Goal: Information Seeking & Learning: Learn about a topic

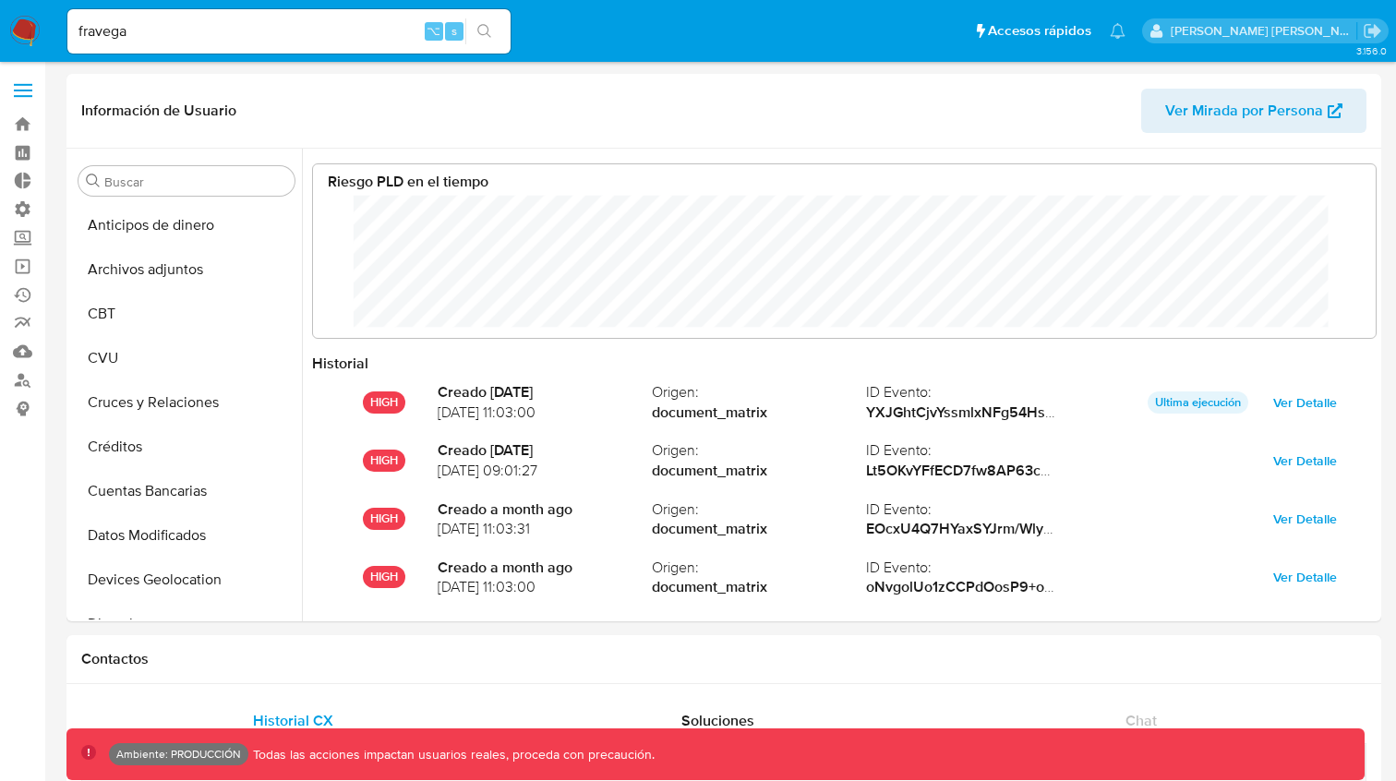
select select "10"
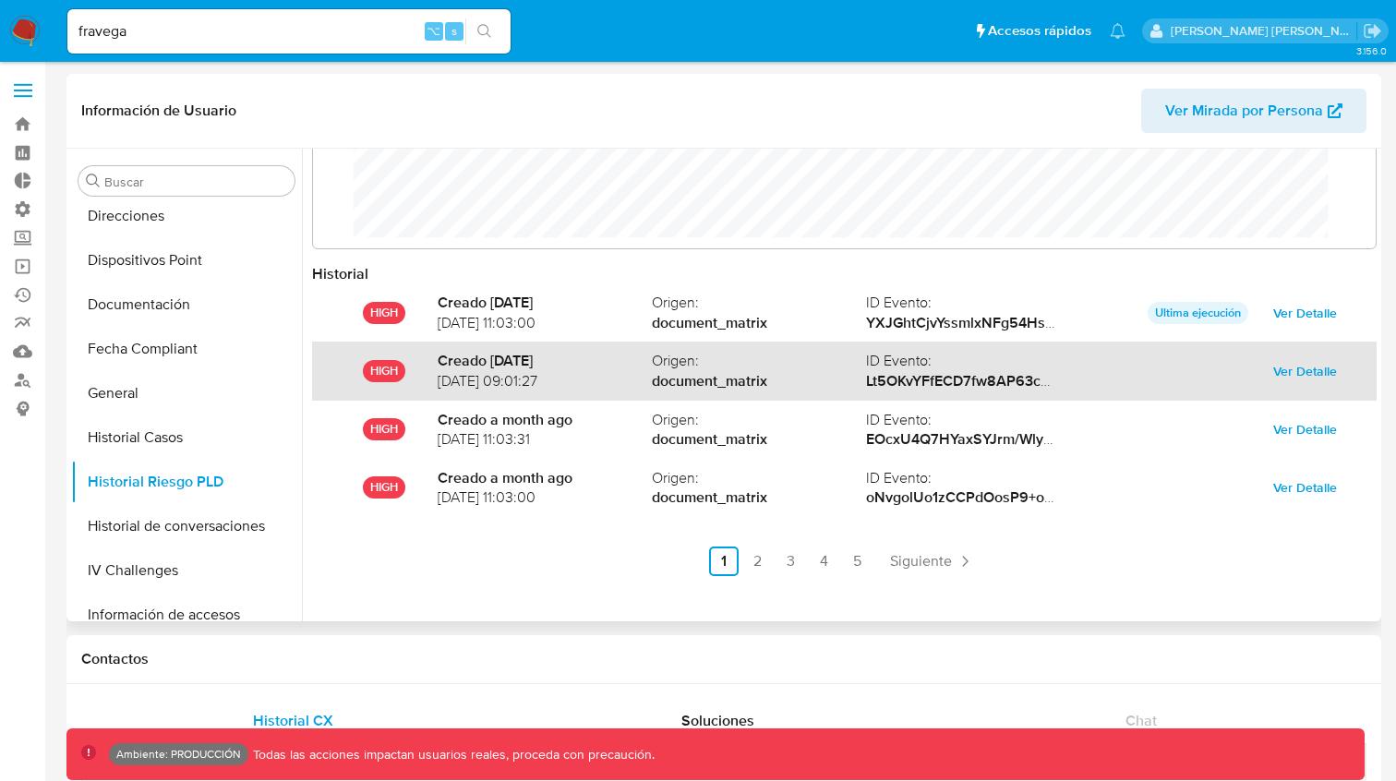
scroll to position [98, 0]
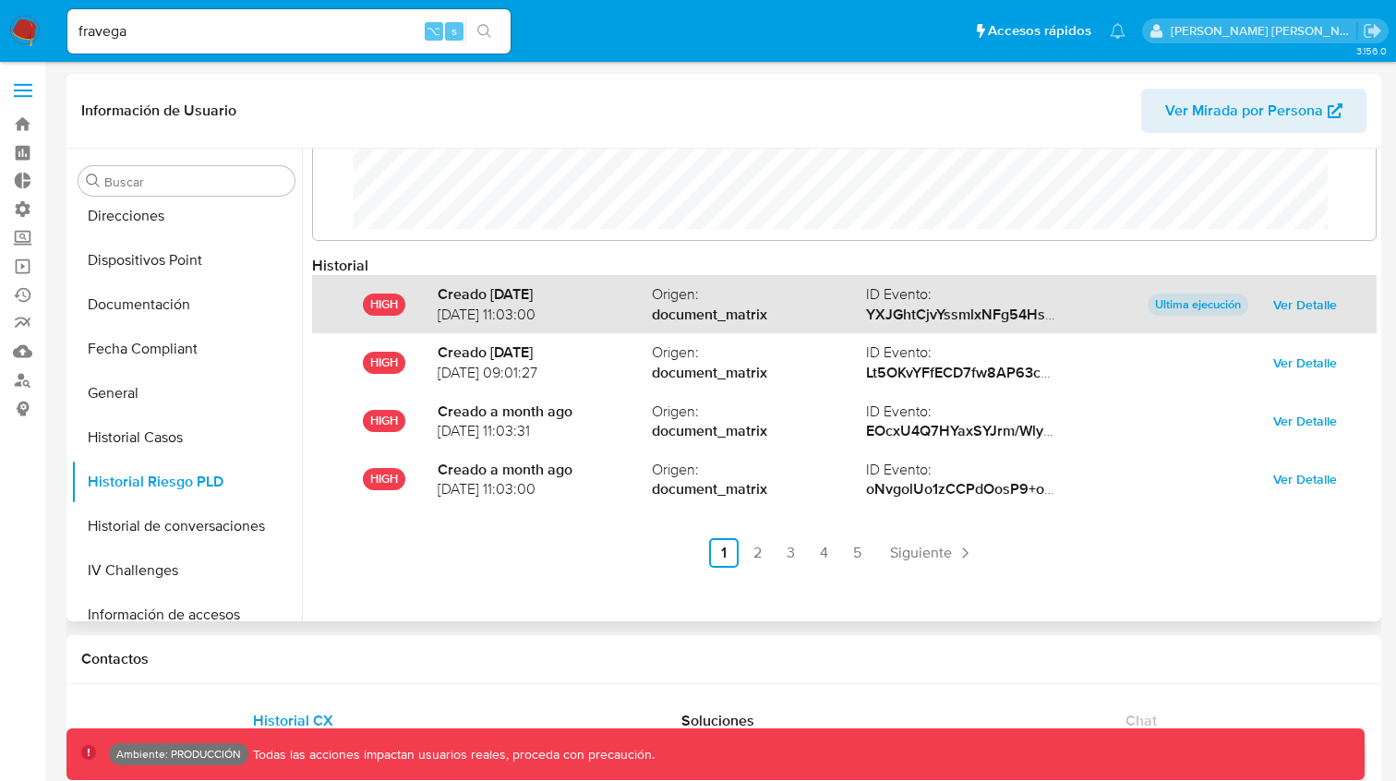
click at [1312, 299] on span "Ver Detalle" at bounding box center [1305, 305] width 64 height 26
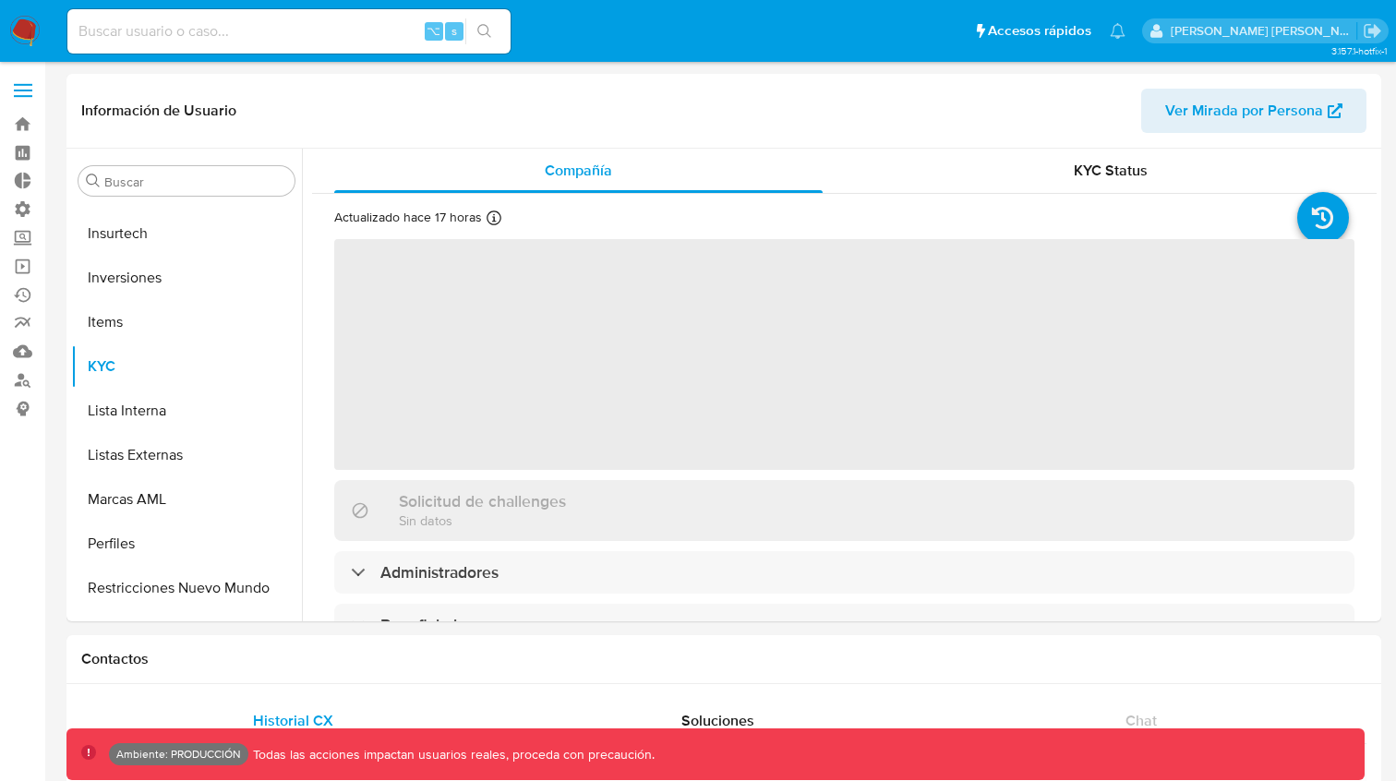
scroll to position [869, 0]
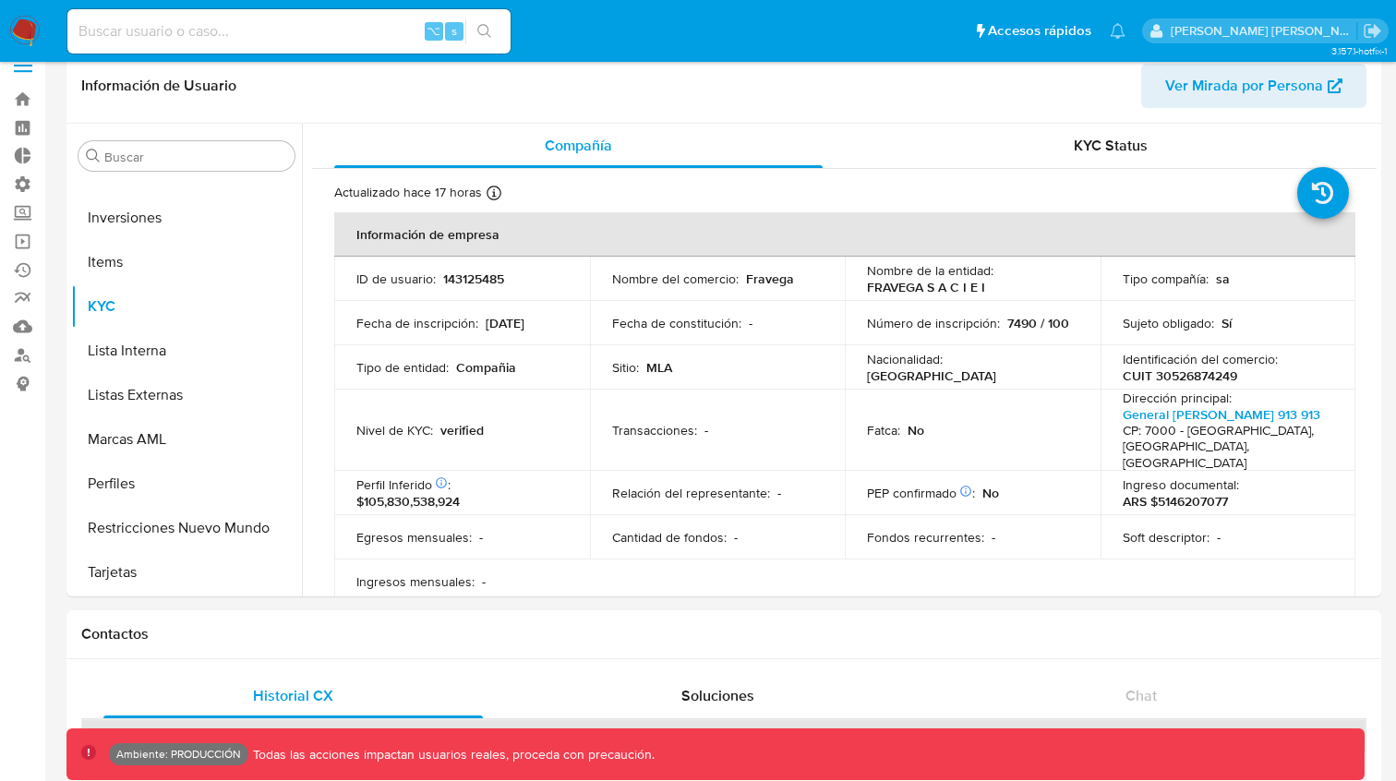
select select "10"
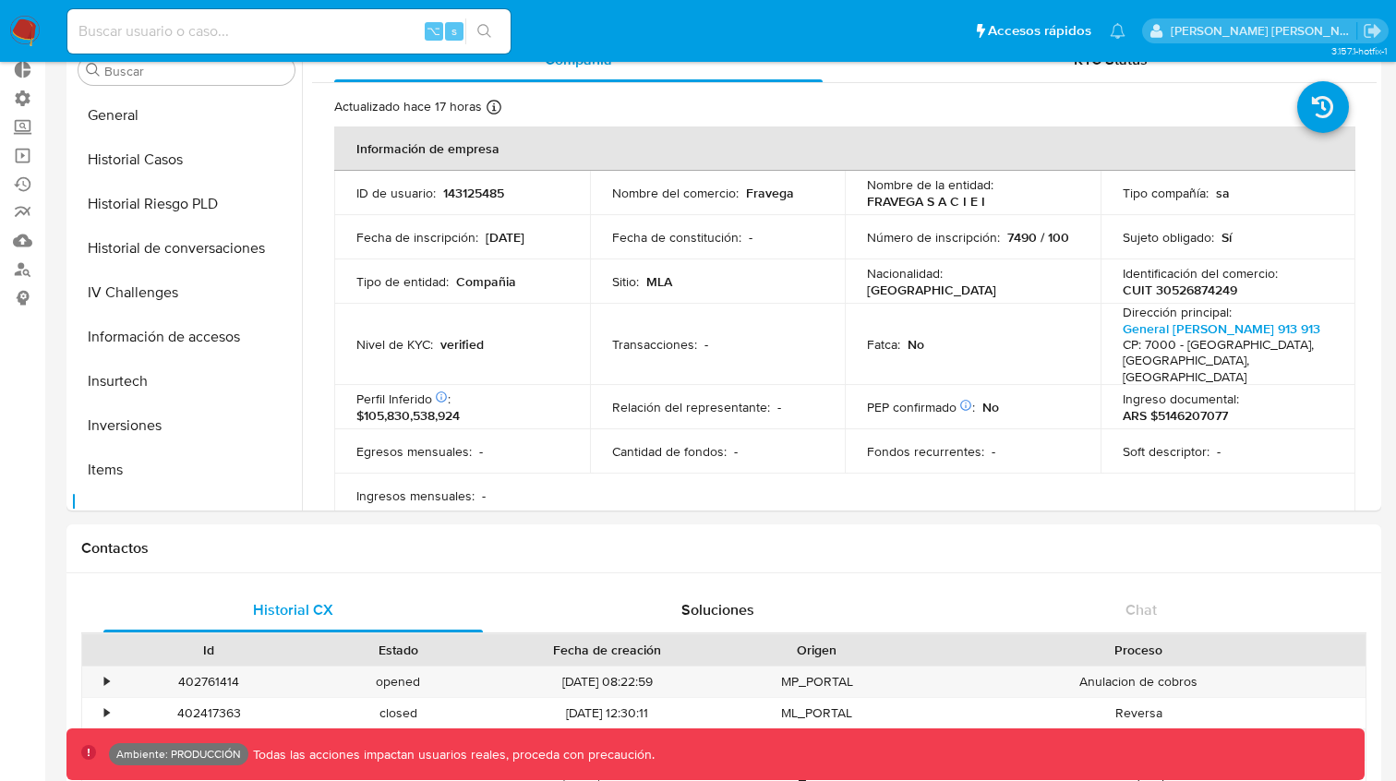
scroll to position [560, 0]
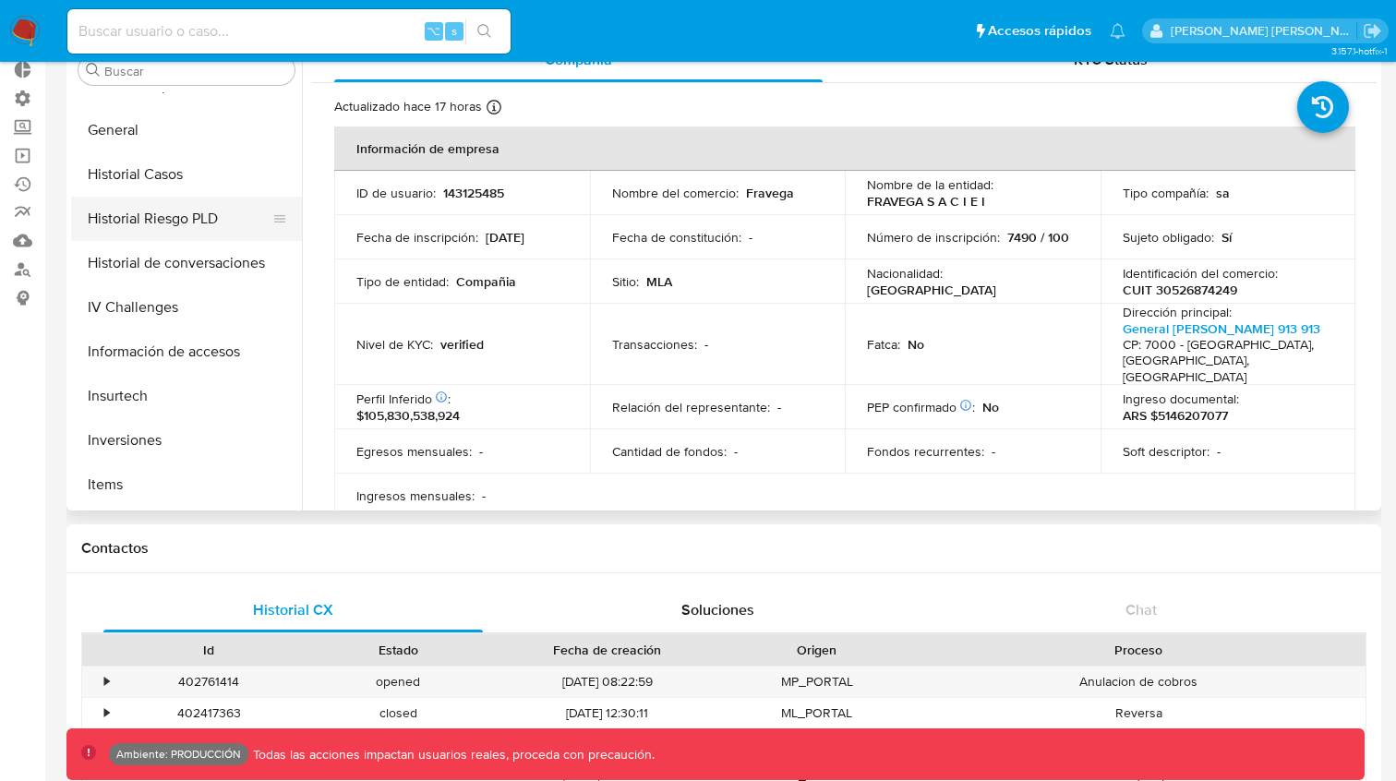
click at [185, 214] on button "Historial Riesgo PLD" at bounding box center [179, 219] width 216 height 44
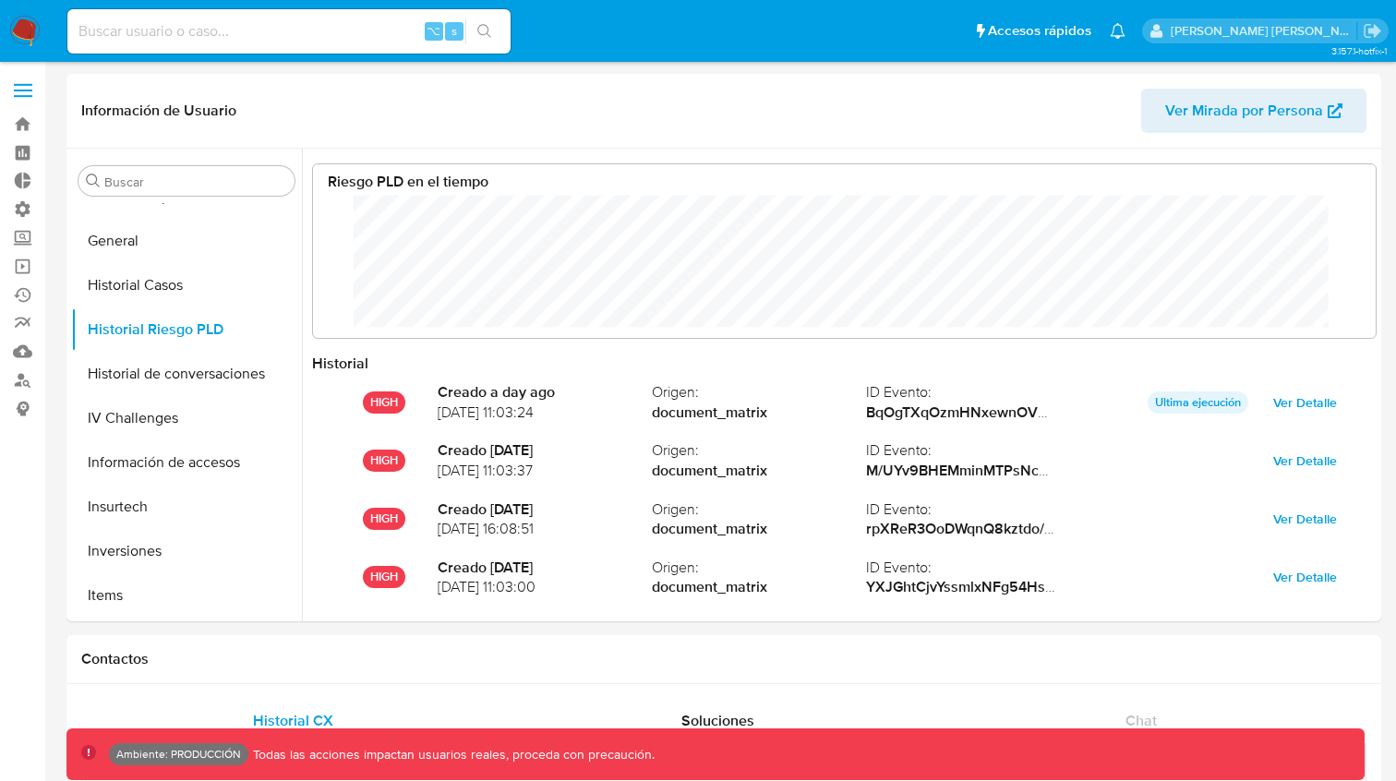
scroll to position [923042, 922155]
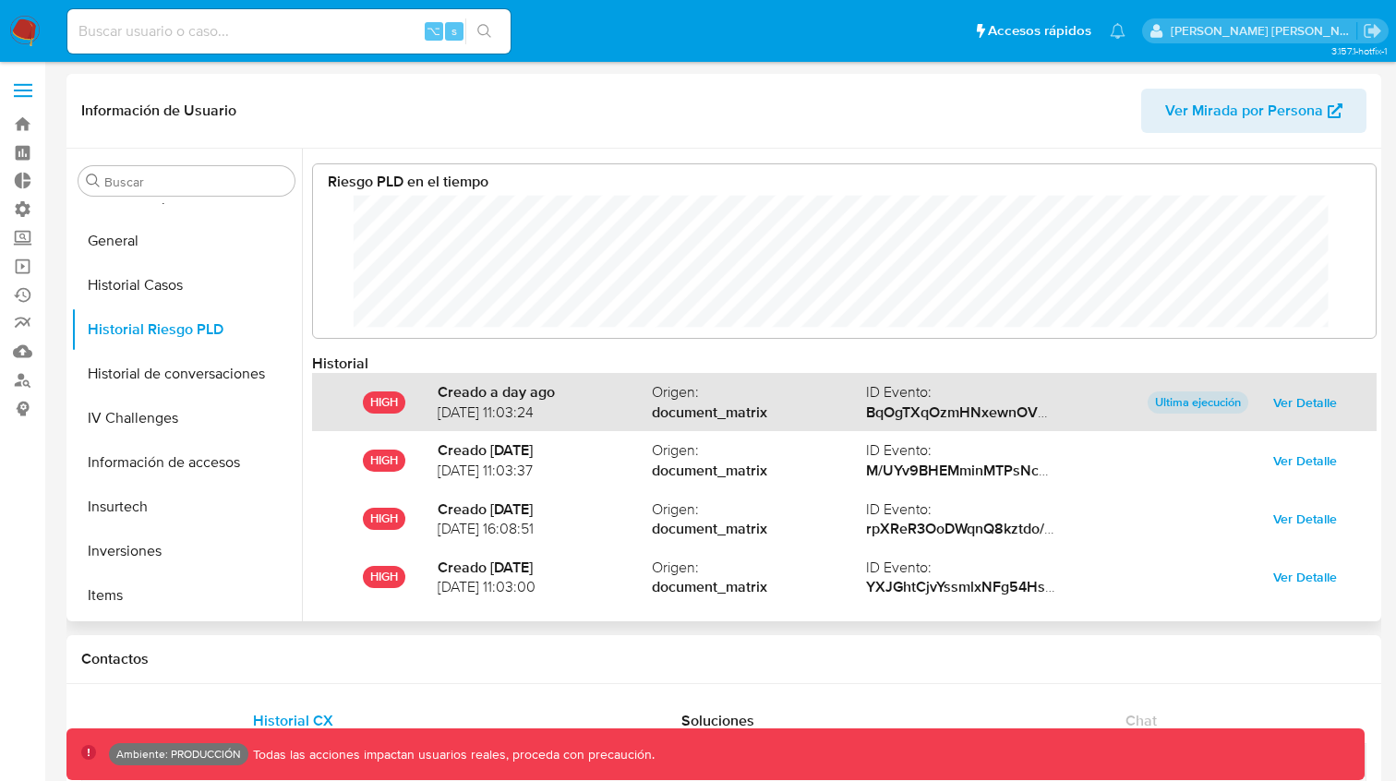
click at [1299, 401] on span "Ver Detalle" at bounding box center [1305, 403] width 64 height 26
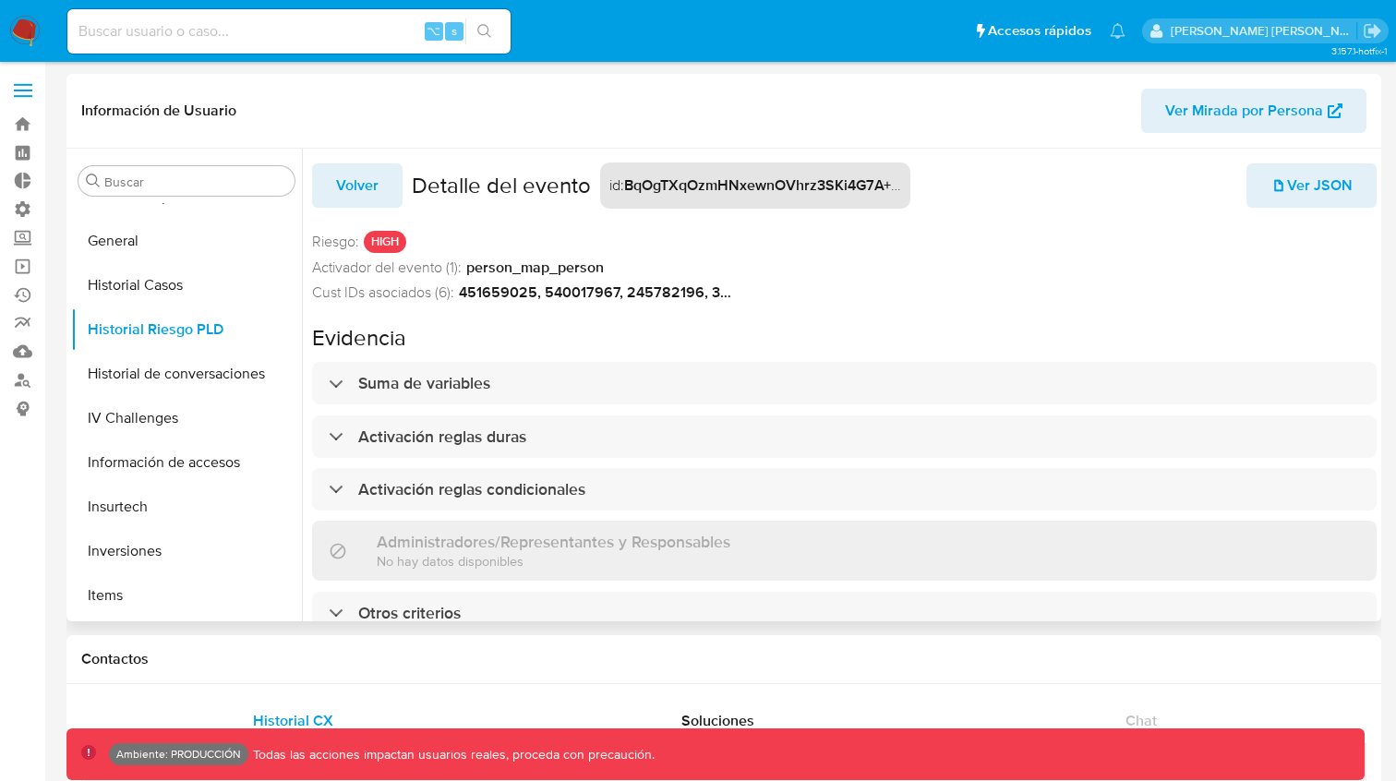
scroll to position [7, 0]
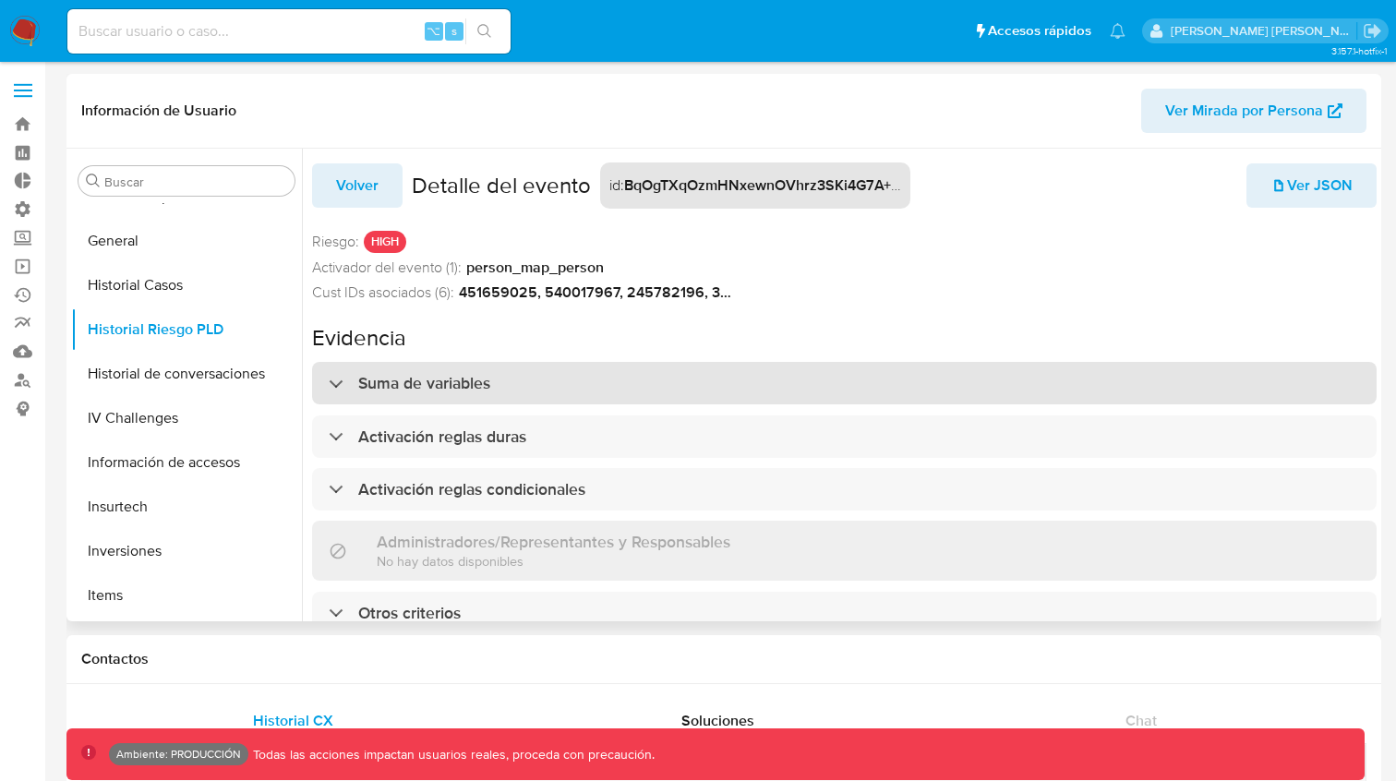
click at [342, 373] on div "Suma de variables" at bounding box center [410, 383] width 162 height 20
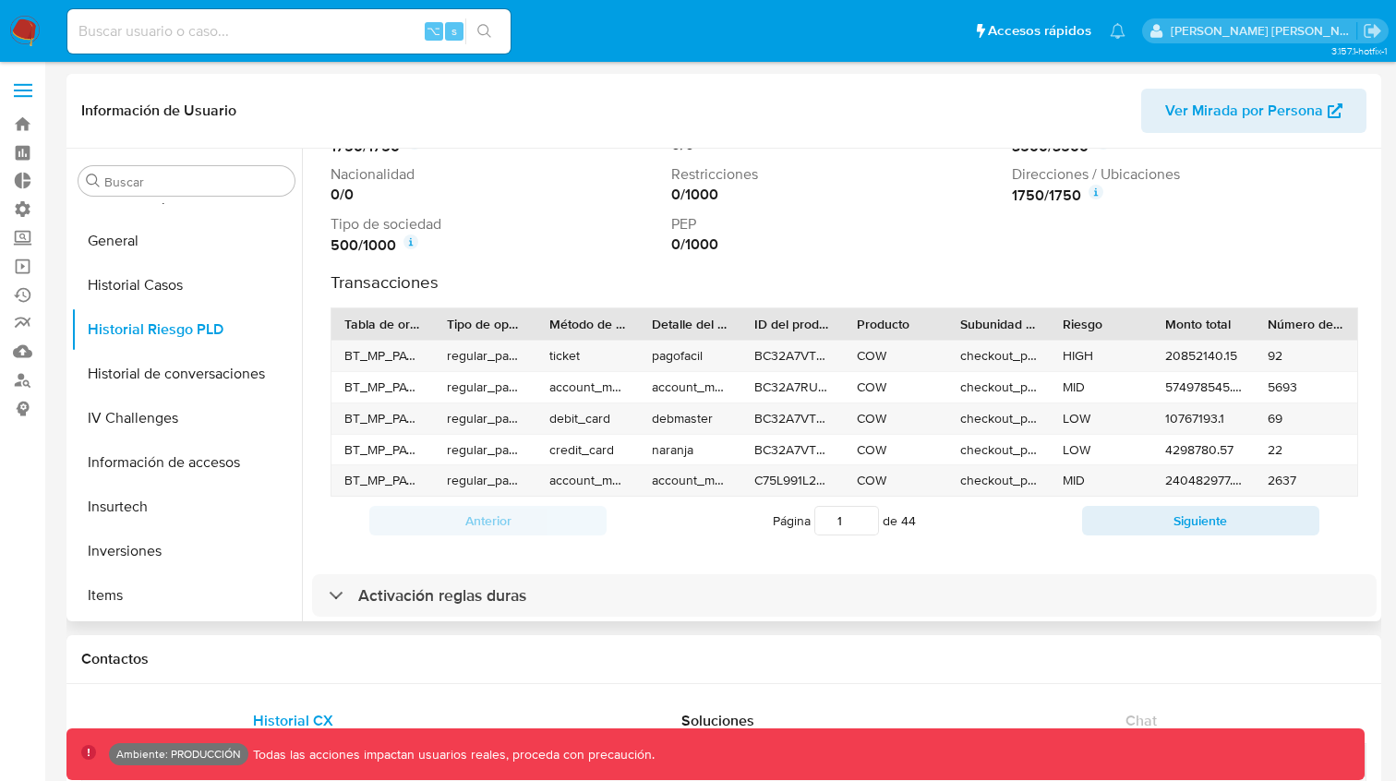
scroll to position [511, 0]
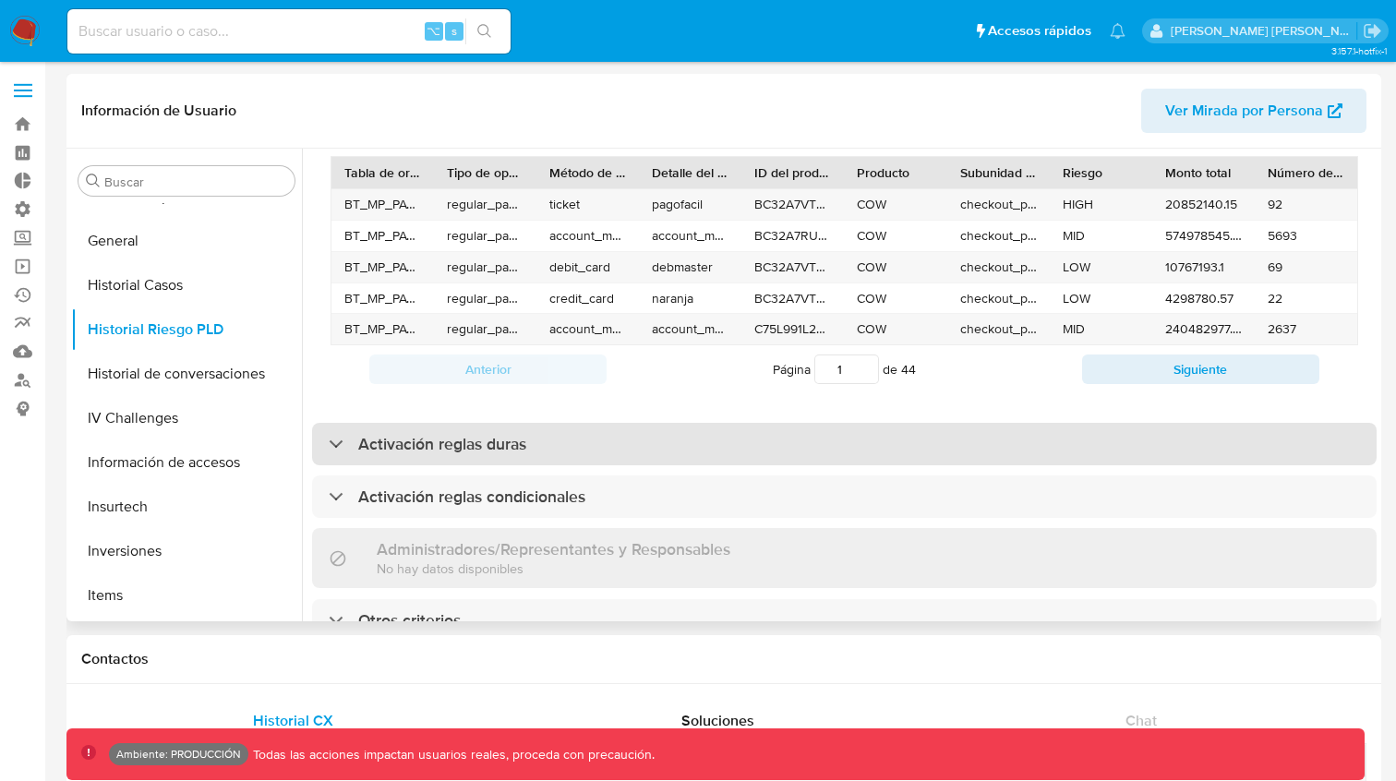
click at [329, 443] on div at bounding box center [329, 443] width 0 height 0
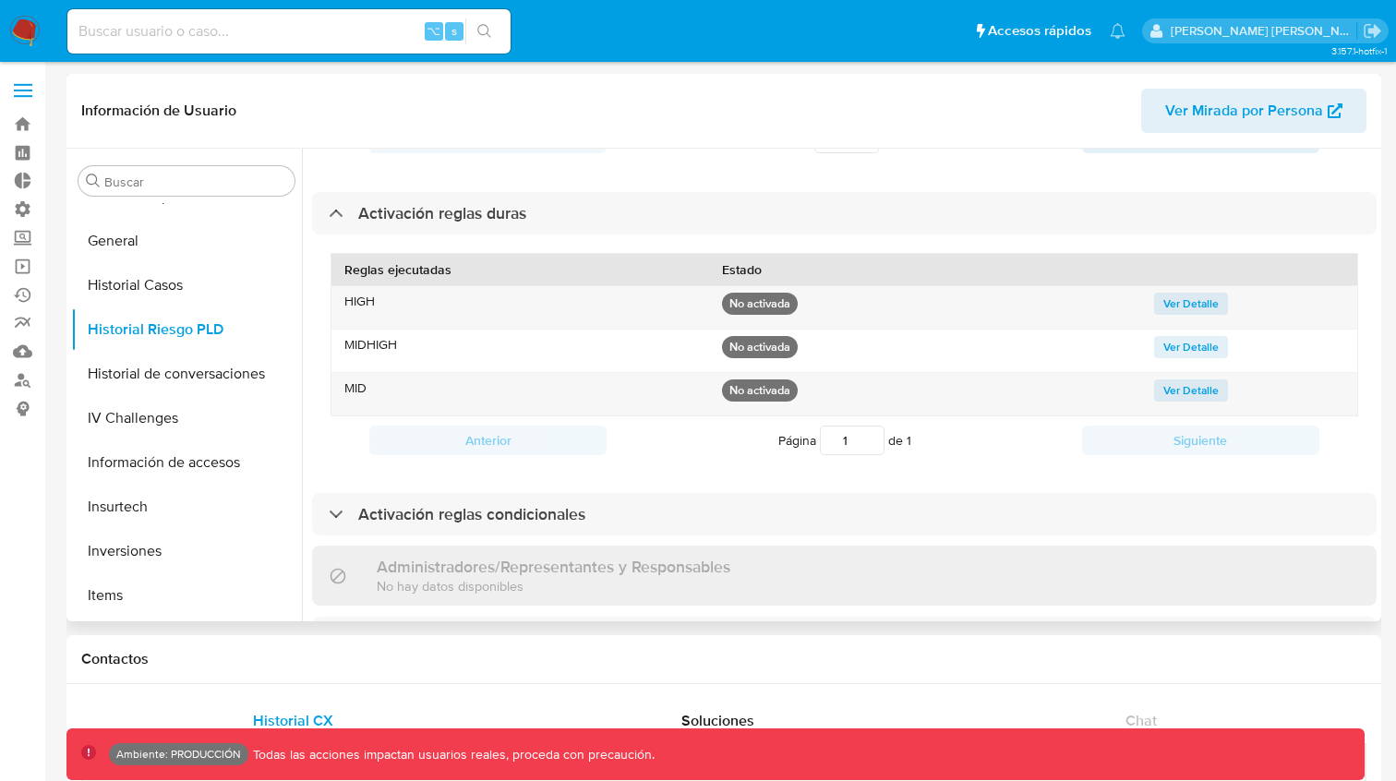
scroll to position [760, 0]
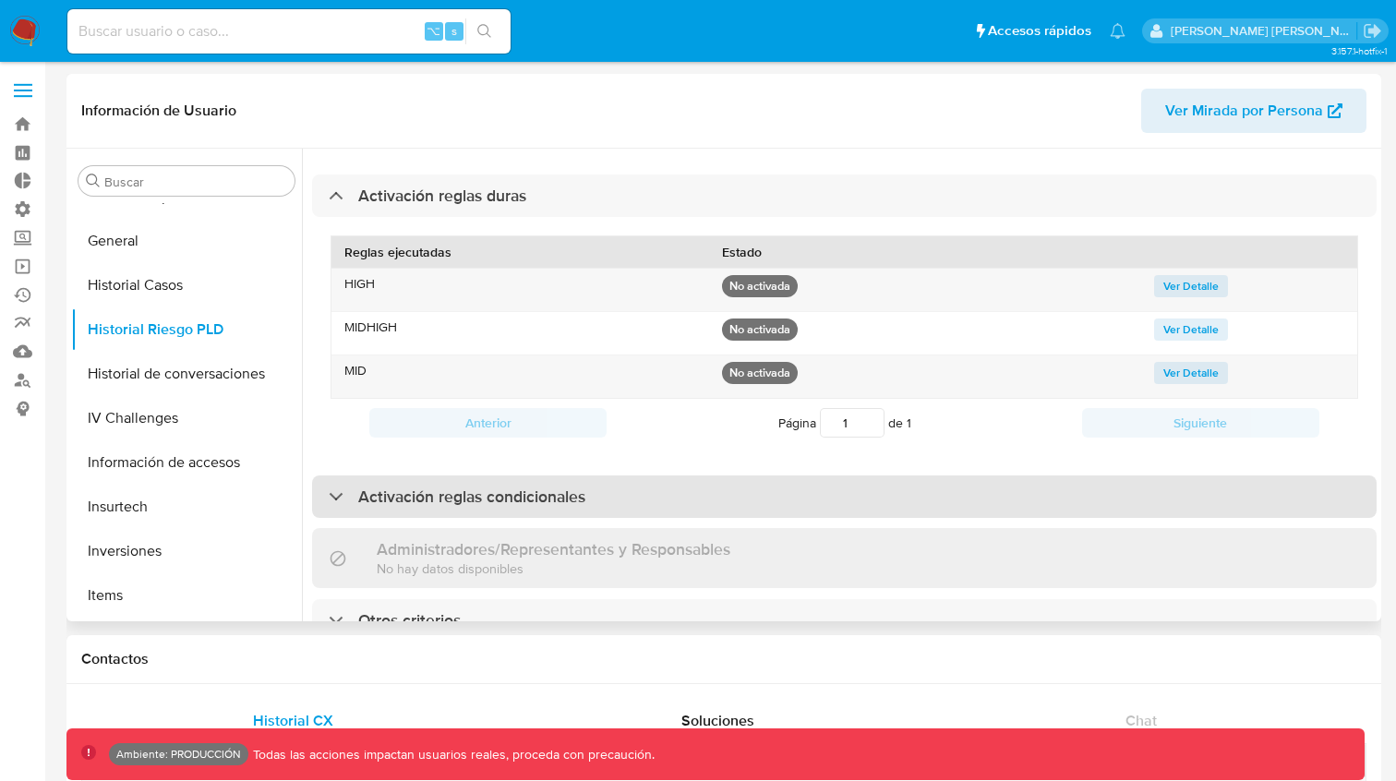
click at [339, 487] on div "Activación reglas condicionales" at bounding box center [457, 497] width 257 height 20
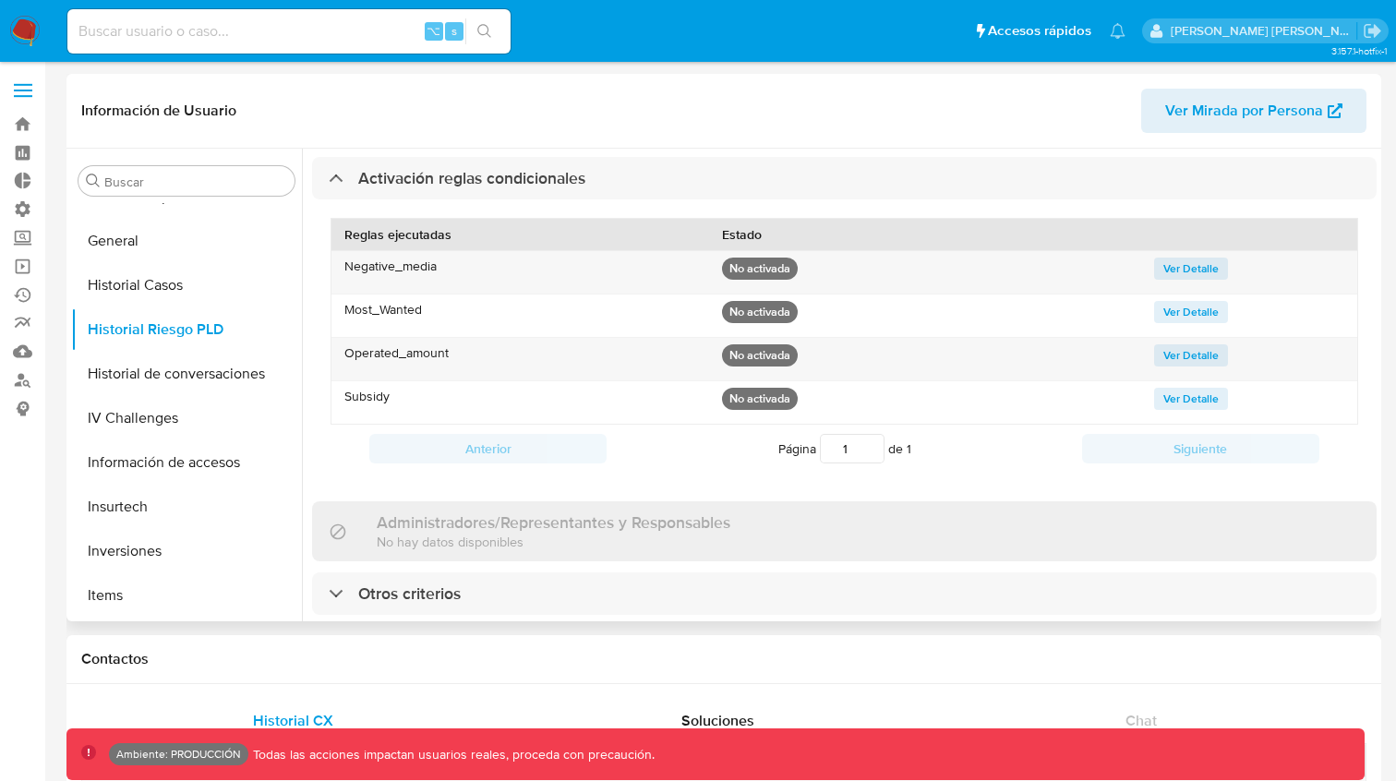
scroll to position [54, 0]
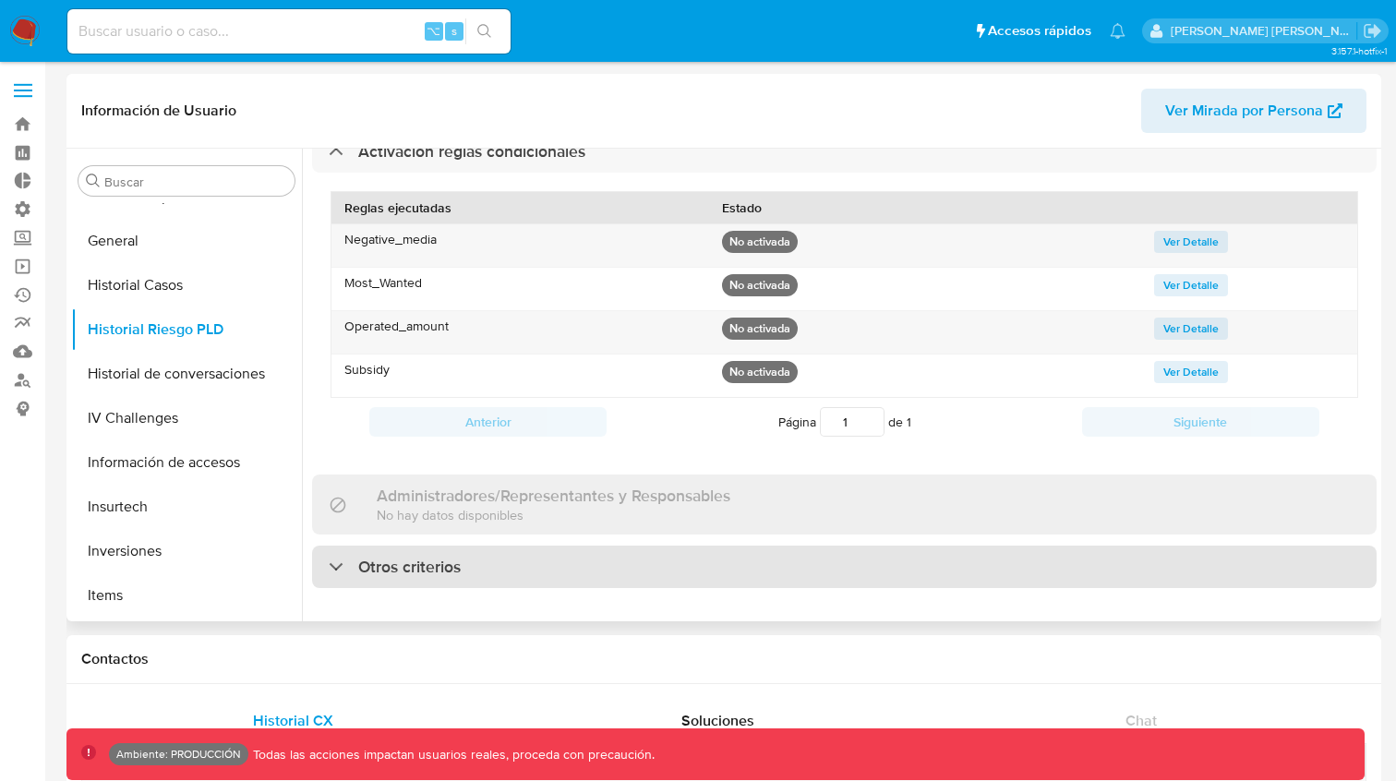
click at [335, 560] on div "Otros criterios" at bounding box center [395, 567] width 132 height 20
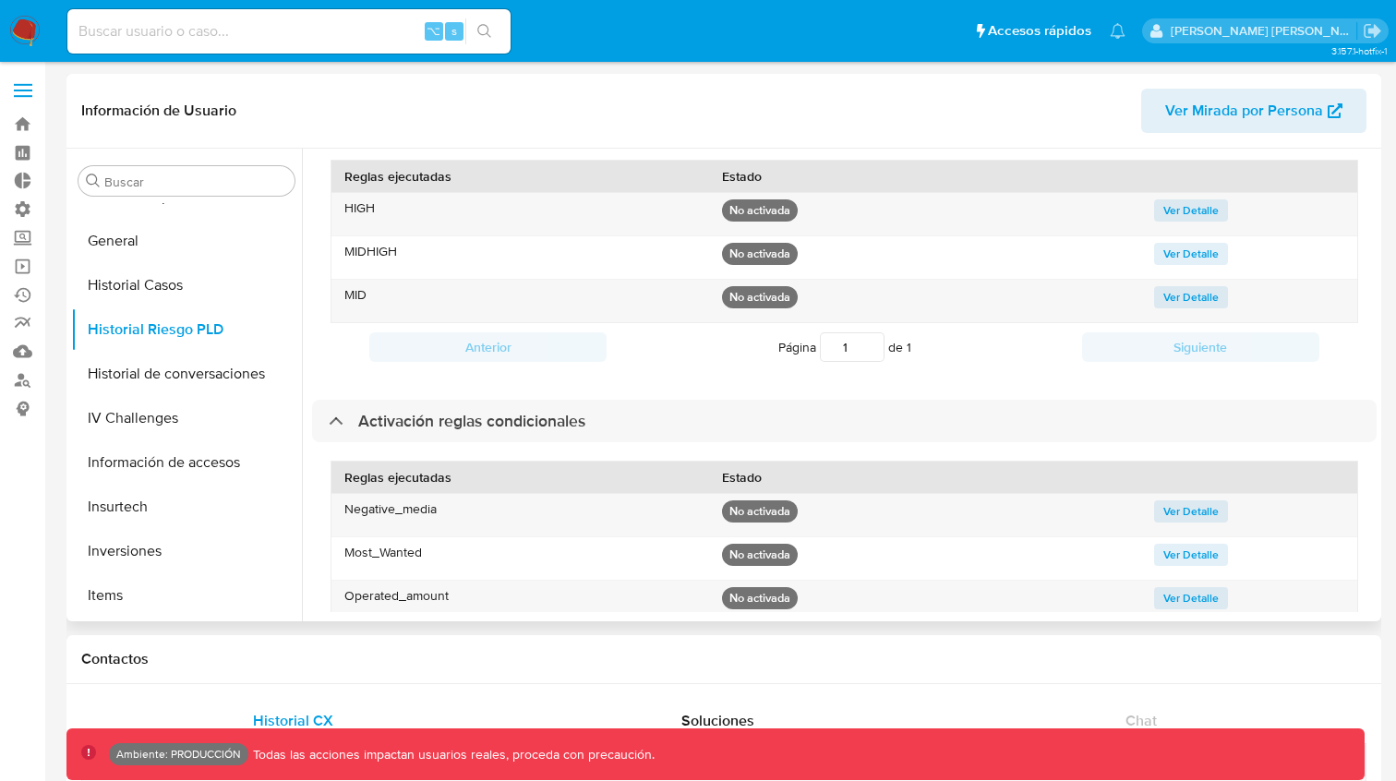
scroll to position [726, 0]
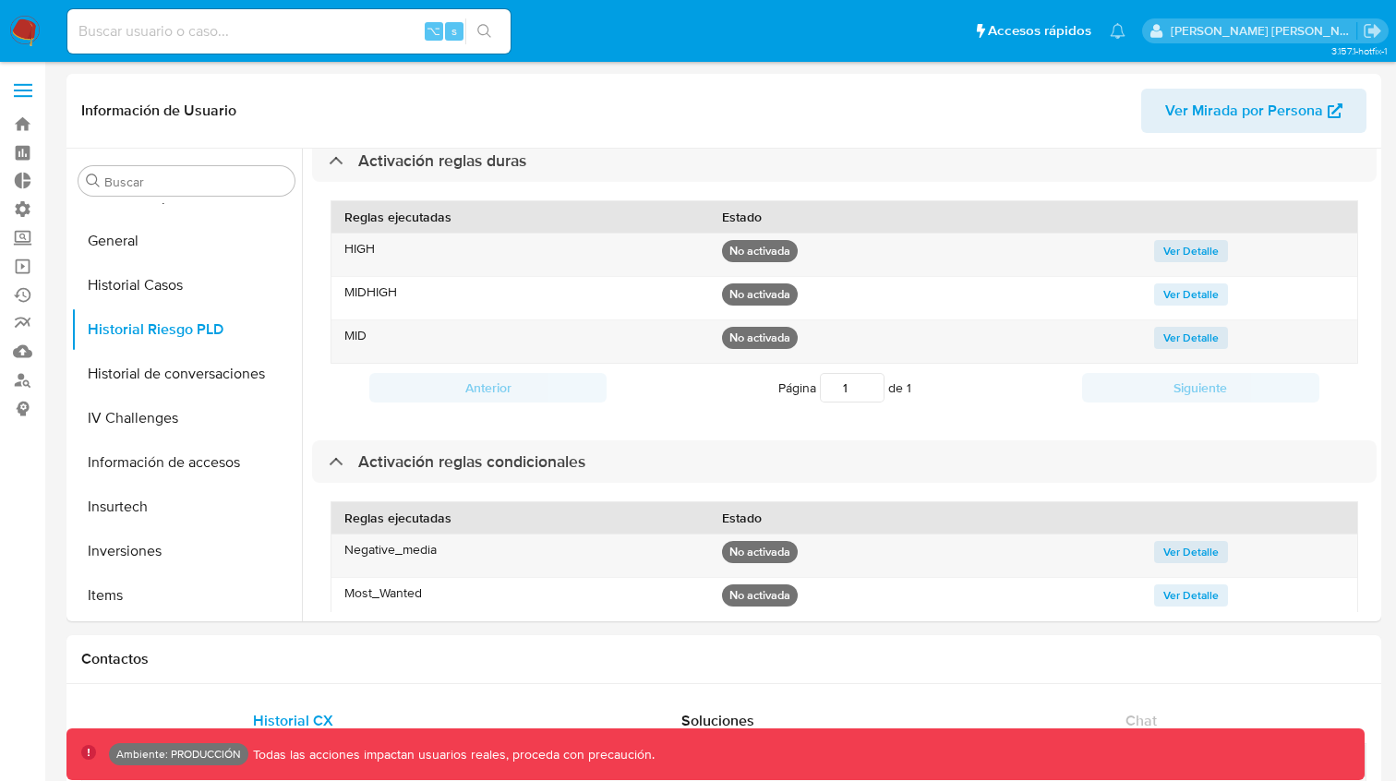
click at [243, 37] on input at bounding box center [288, 31] width 443 height 24
type input "fravega"
click at [483, 29] on icon "search-icon" at bounding box center [484, 31] width 15 height 15
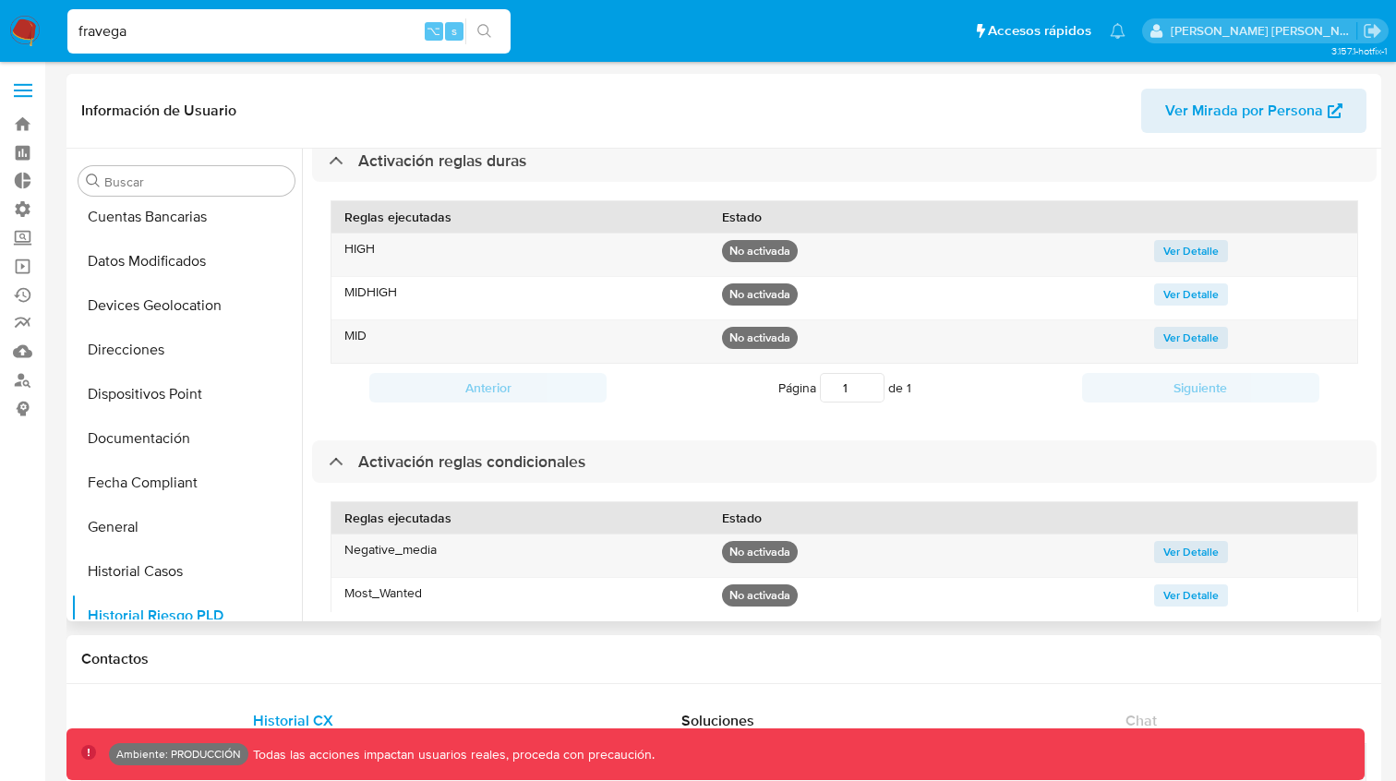
scroll to position [294, 0]
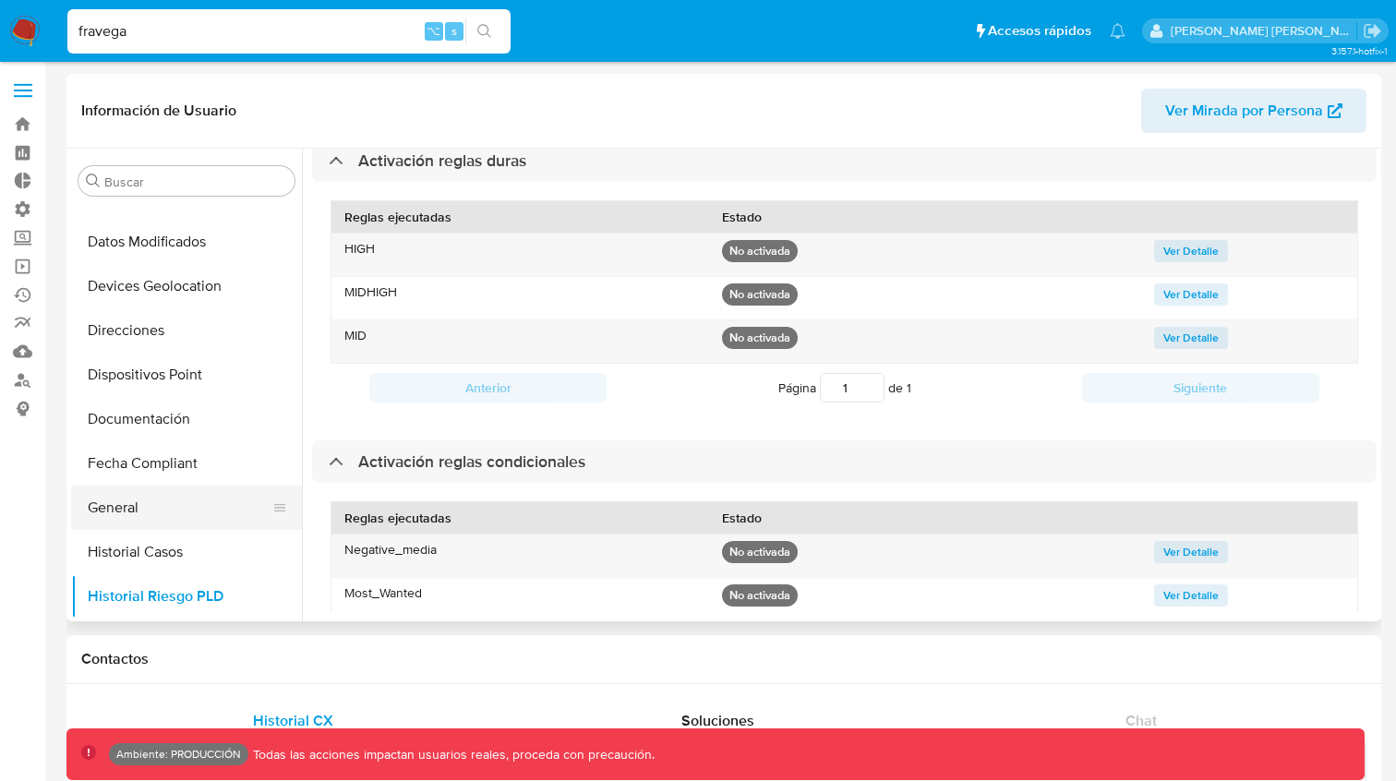
click at [112, 500] on button "General" at bounding box center [179, 508] width 216 height 44
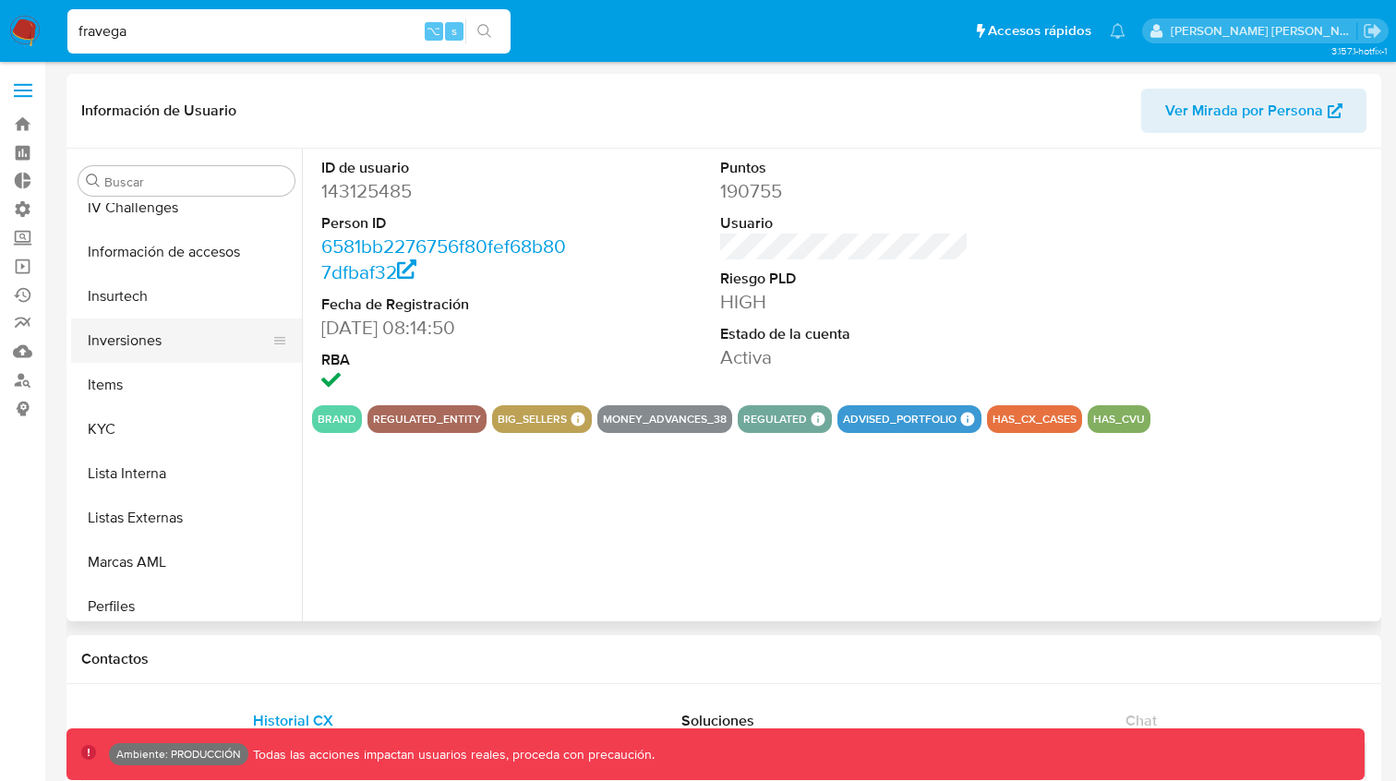
scroll to position [803, 0]
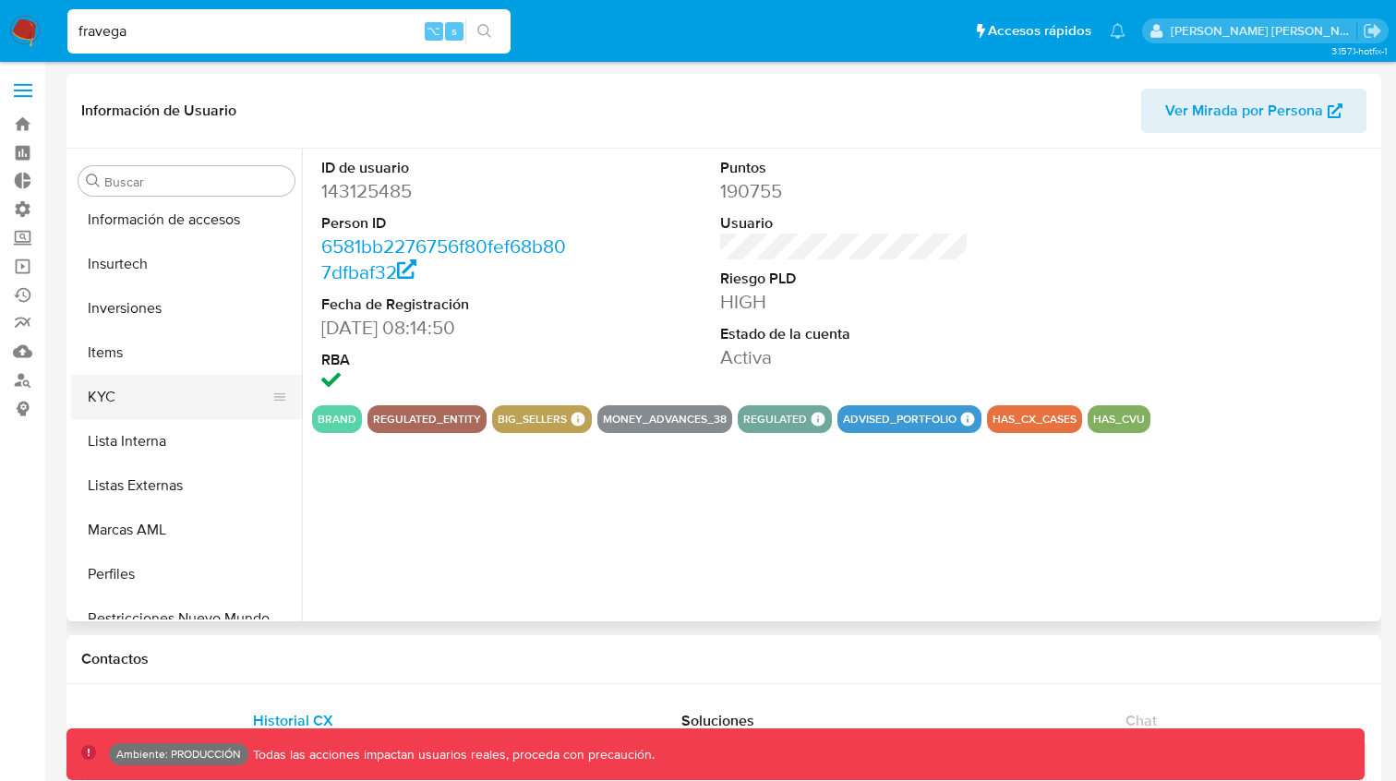
click at [124, 382] on button "KYC" at bounding box center [179, 397] width 216 height 44
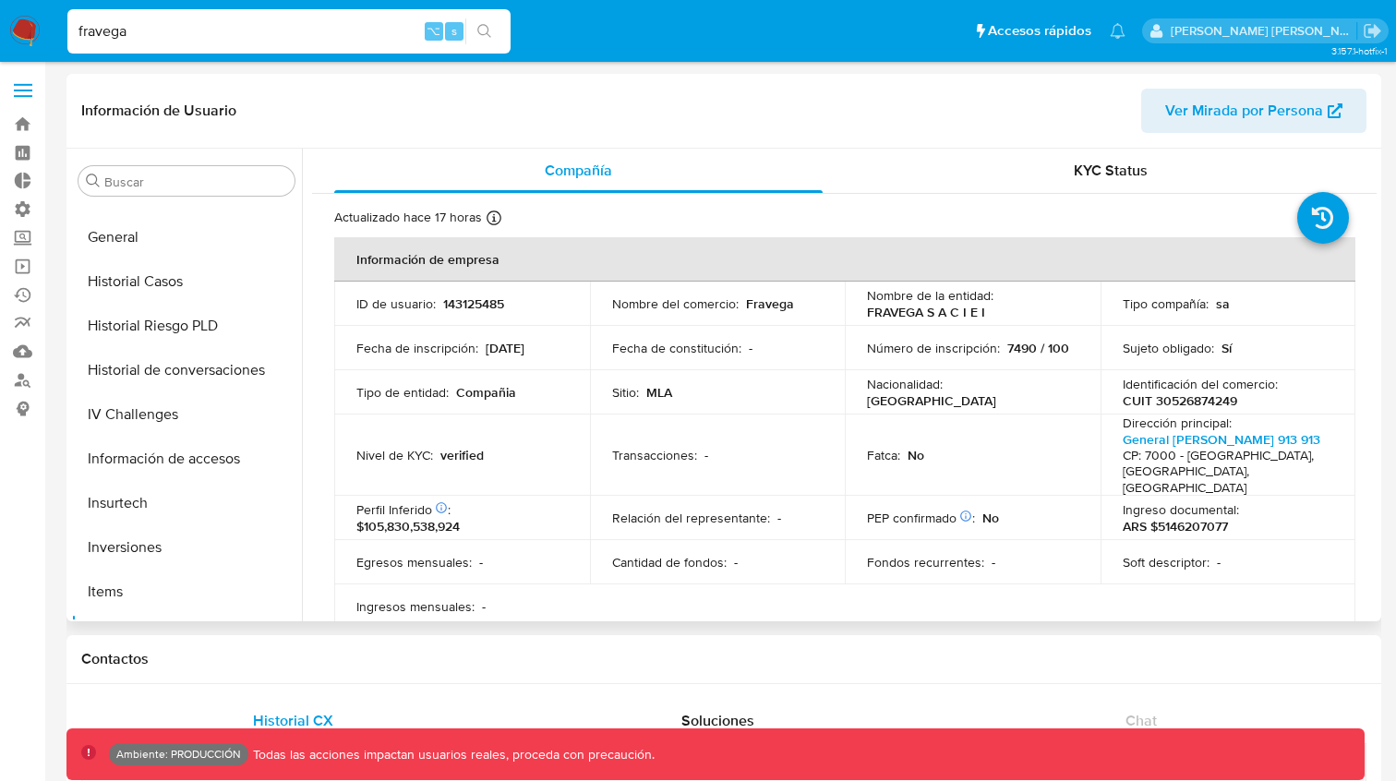
scroll to position [560, 0]
click at [174, 330] on button "Historial Riesgo PLD" at bounding box center [179, 329] width 216 height 44
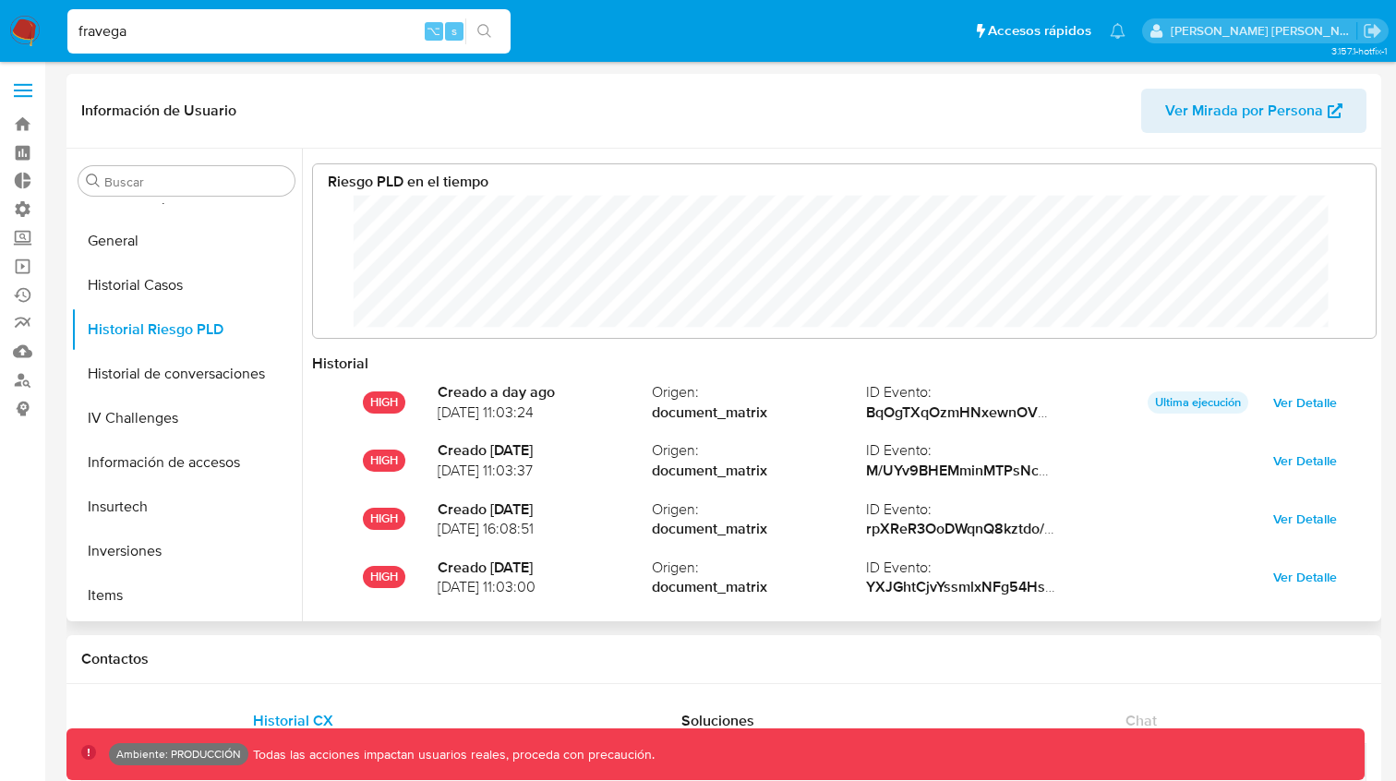
scroll to position [138, 1026]
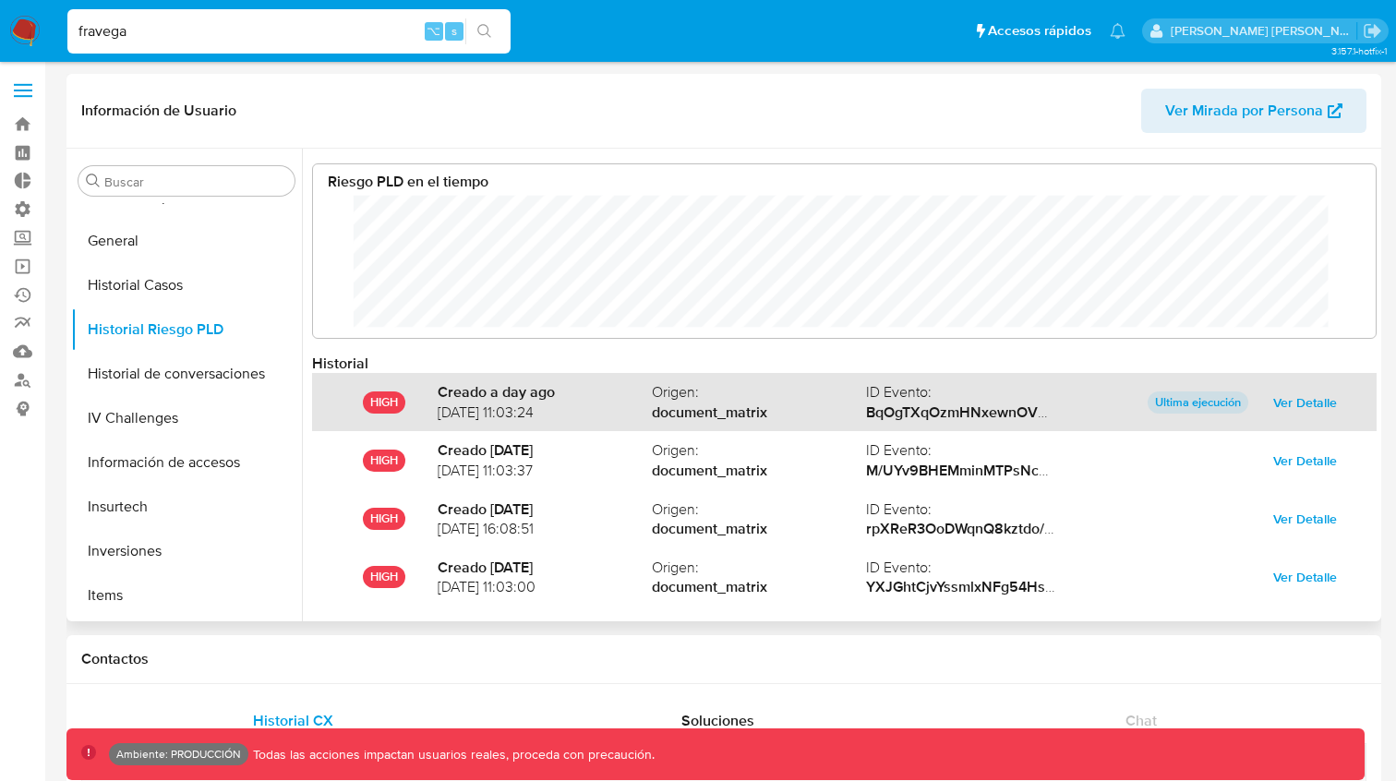
click at [1281, 404] on span "Ver Detalle" at bounding box center [1305, 403] width 64 height 26
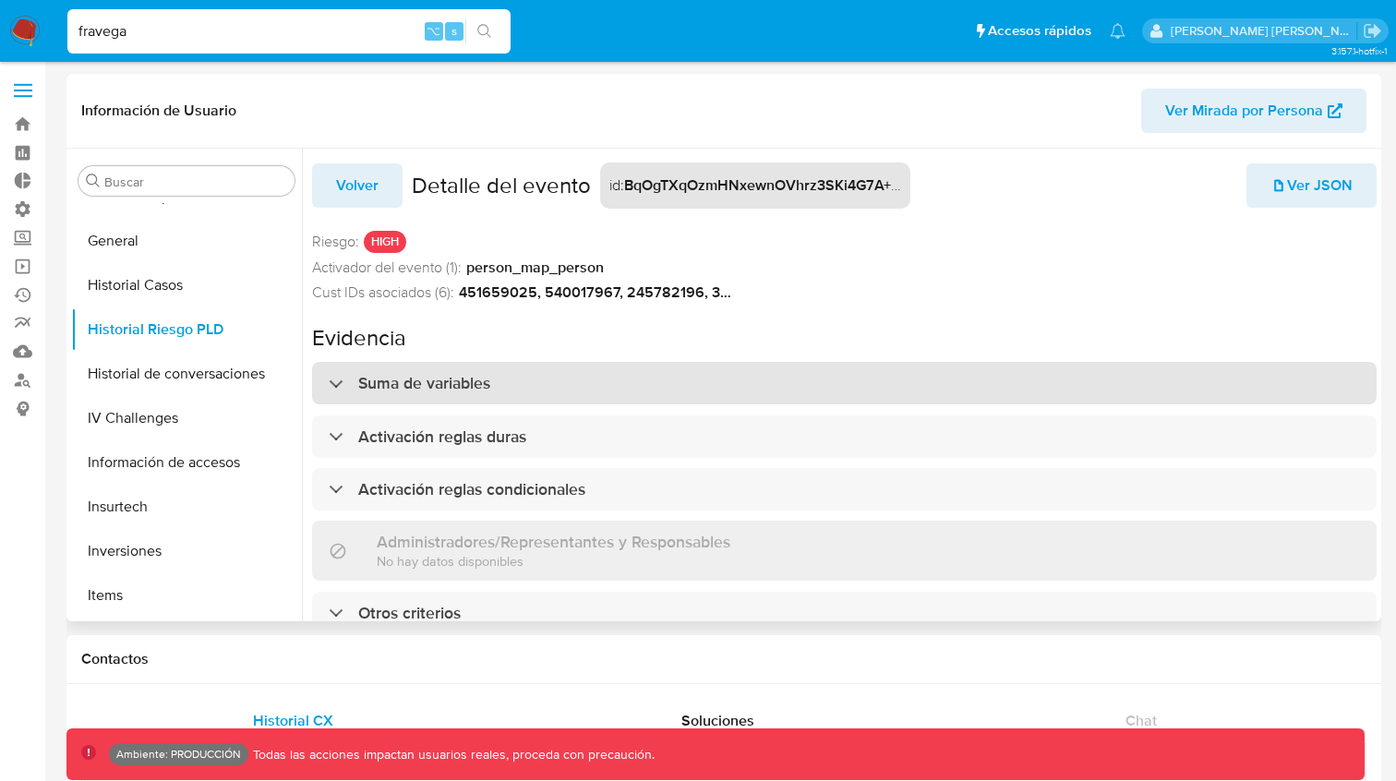
click at [334, 381] on div "Suma de variables" at bounding box center [410, 383] width 162 height 20
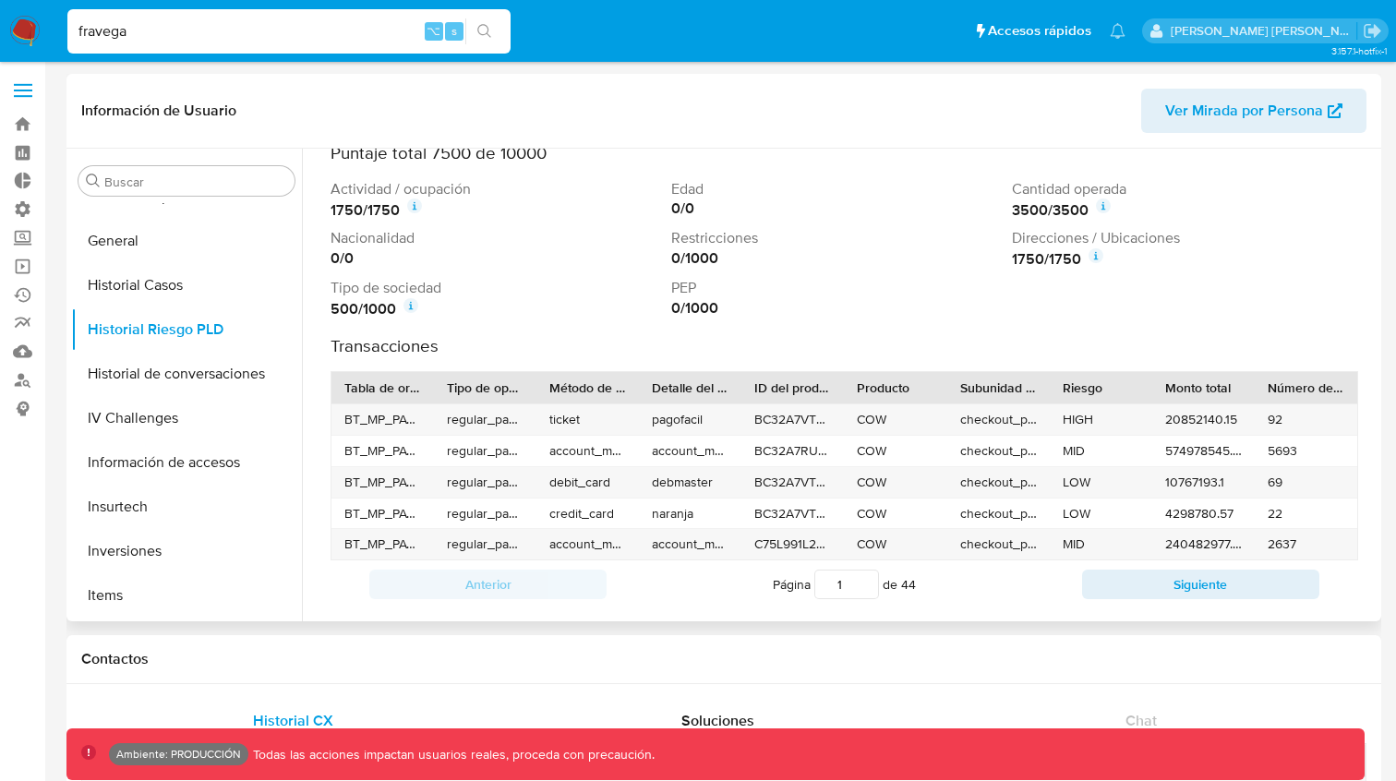
scroll to position [282, 0]
